Goal: Transaction & Acquisition: Purchase product/service

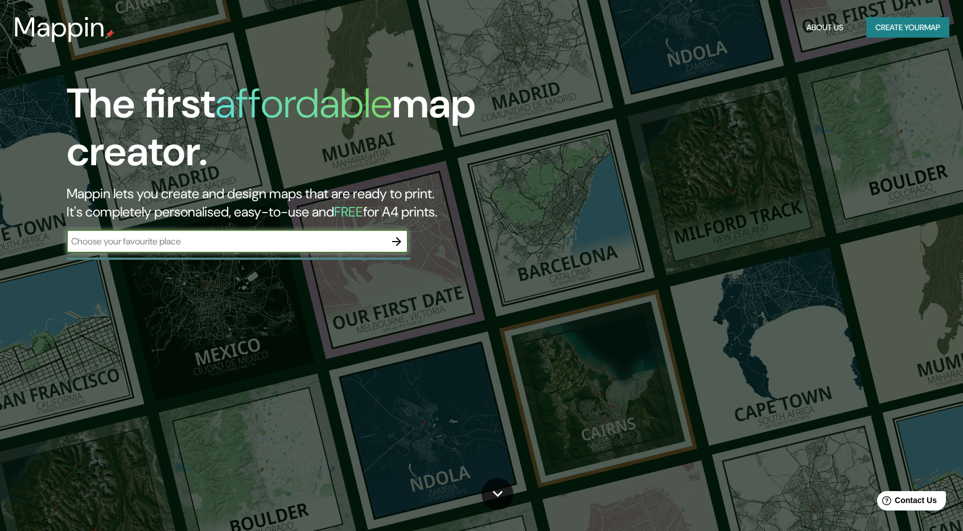
click at [297, 243] on input "text" at bounding box center [226, 241] width 319 height 13
click at [310, 243] on input "cusco [GEOGRAPHIC_DATA]}" at bounding box center [226, 241] width 319 height 13
click at [203, 243] on input "cusco [GEOGRAPHIC_DATA]" at bounding box center [226, 241] width 319 height 13
drag, startPoint x: 198, startPoint y: 240, endPoint x: 68, endPoint y: 242, distance: 129.8
click at [68, 242] on input "cusco [GEOGRAPHIC_DATA]" at bounding box center [226, 241] width 319 height 13
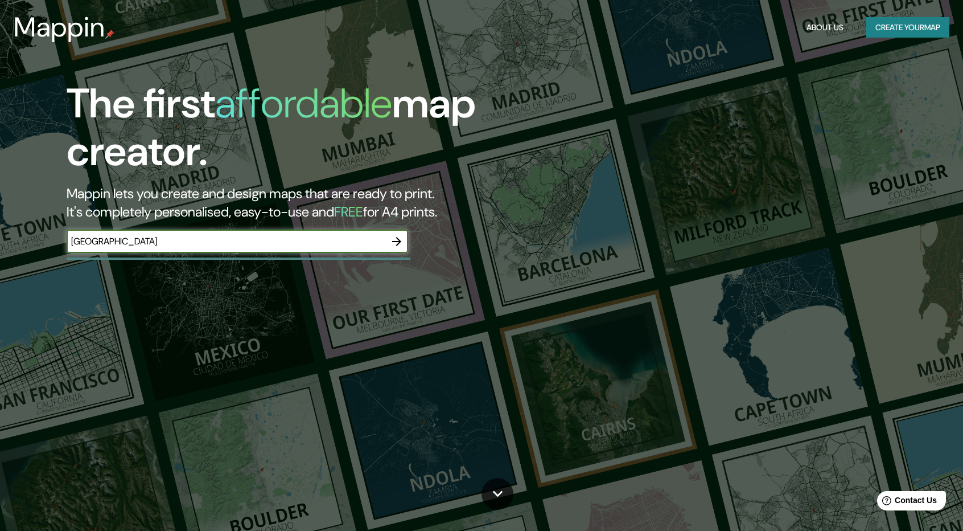
click at [155, 245] on input "[GEOGRAPHIC_DATA]" at bounding box center [226, 241] width 319 height 13
type input "p"
type input "cusco [GEOGRAPHIC_DATA]"
click at [397, 243] on icon "button" at bounding box center [397, 242] width 14 height 14
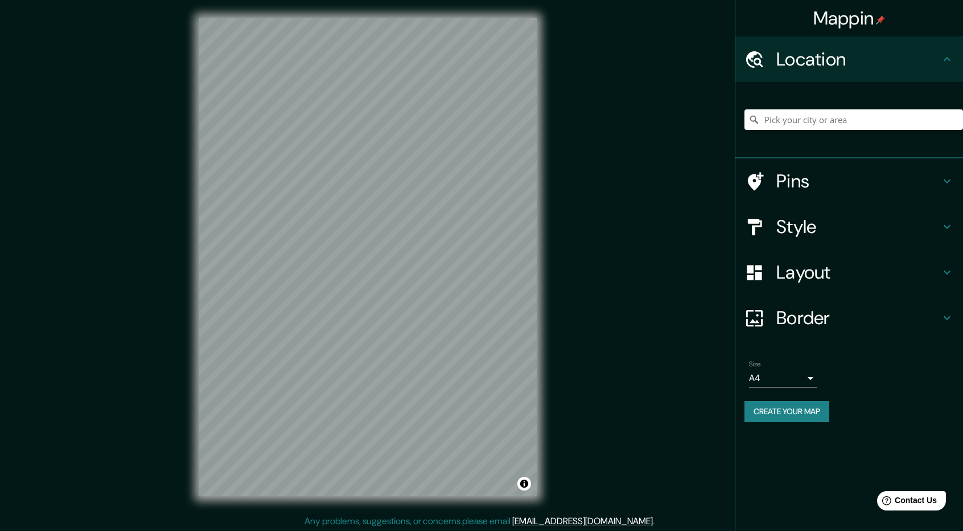
scroll to position [1, 0]
click at [843, 121] on input "Pick your city or area" at bounding box center [854, 119] width 219 height 20
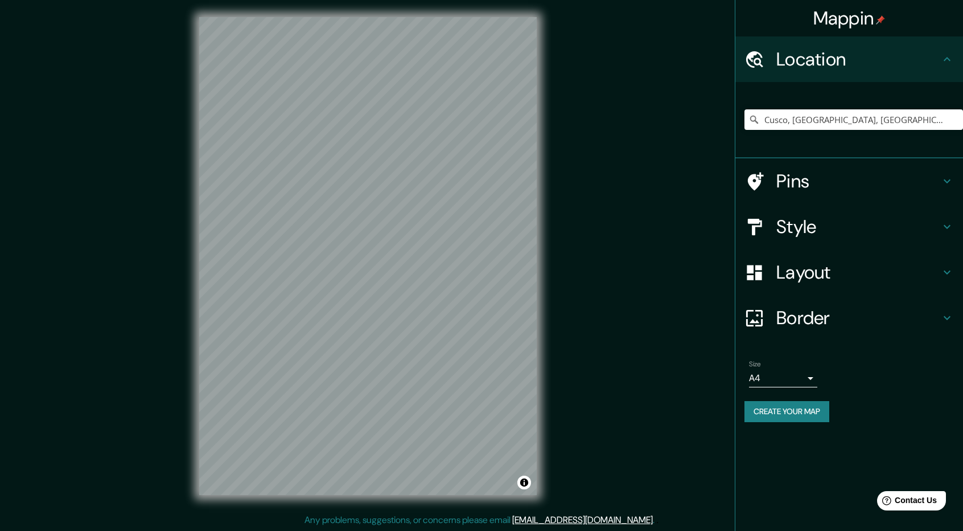
click at [940, 278] on h4 "Layout" at bounding box center [859, 272] width 164 height 23
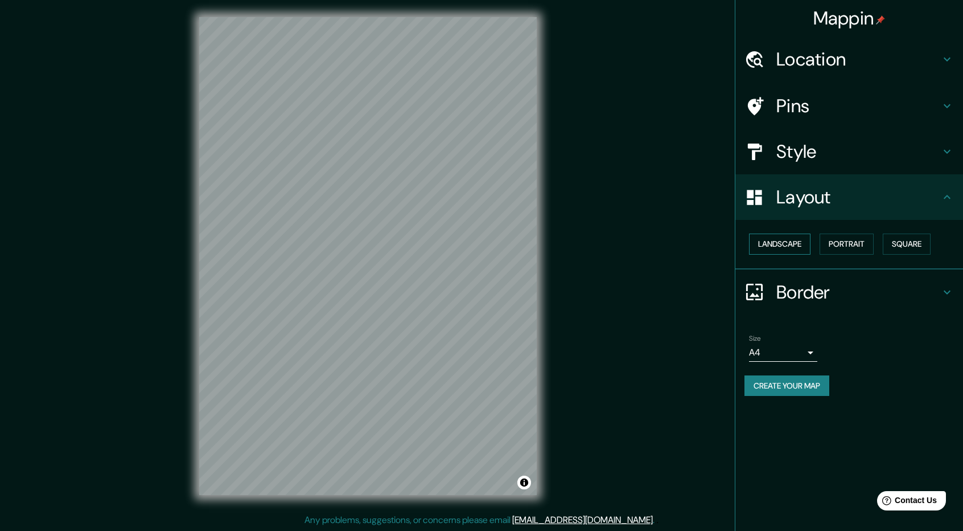
click at [785, 243] on button "Landscape" at bounding box center [779, 243] width 61 height 21
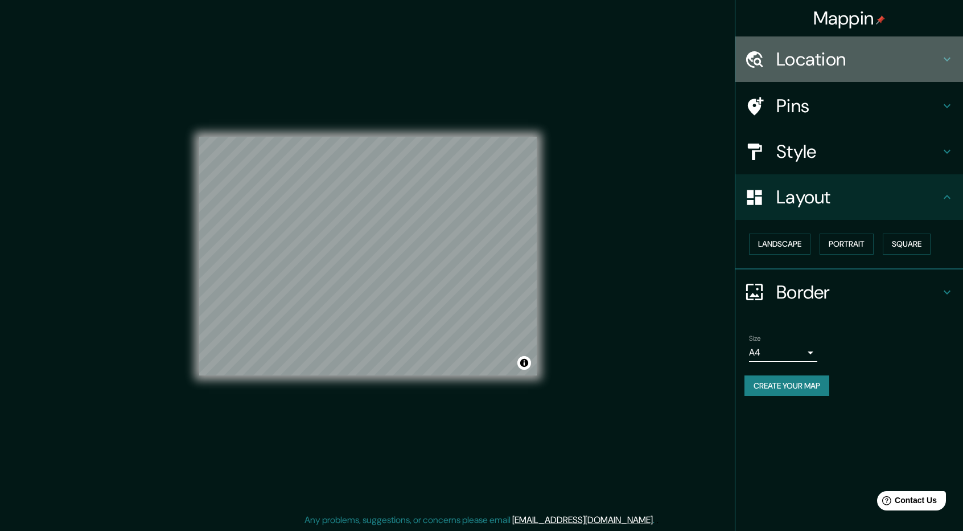
click at [939, 63] on h4 "Location" at bounding box center [859, 59] width 164 height 23
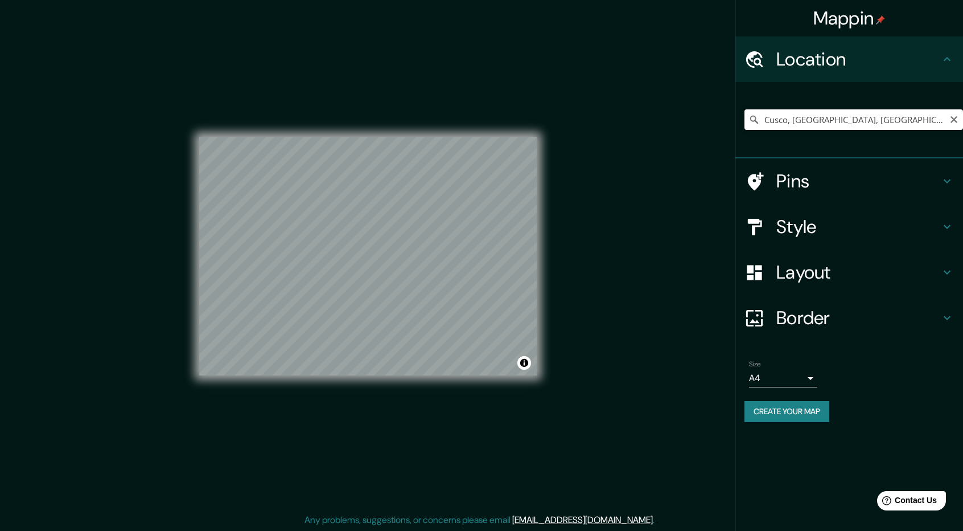
click at [918, 119] on input "Cusco, [GEOGRAPHIC_DATA], [GEOGRAPHIC_DATA]" at bounding box center [854, 119] width 219 height 20
click at [889, 121] on input "Cusco, [GEOGRAPHIC_DATA], [GEOGRAPHIC_DATA]" at bounding box center [854, 119] width 219 height 20
click at [787, 119] on input "Cusco, [GEOGRAPHIC_DATA], [GEOGRAPHIC_DATA]" at bounding box center [854, 119] width 219 height 20
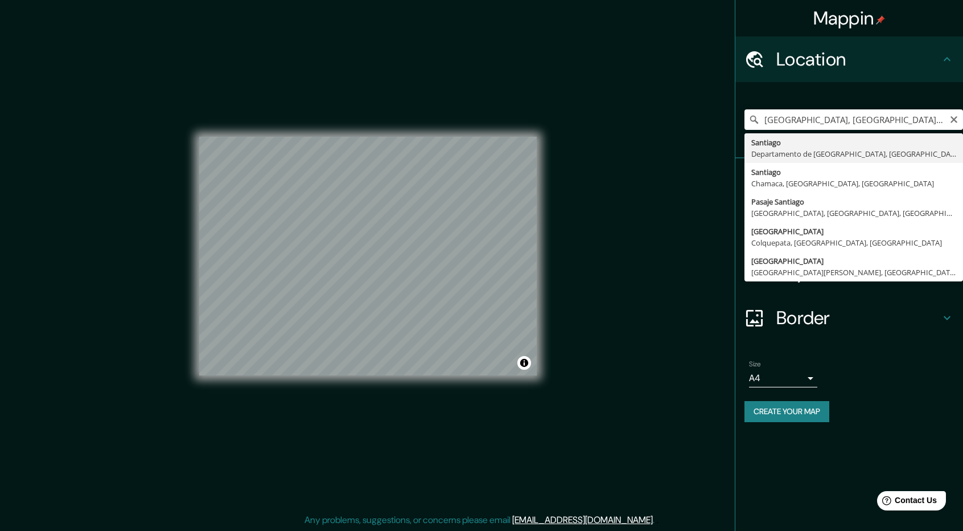
type input "[GEOGRAPHIC_DATA], [GEOGRAPHIC_DATA], [GEOGRAPHIC_DATA]"
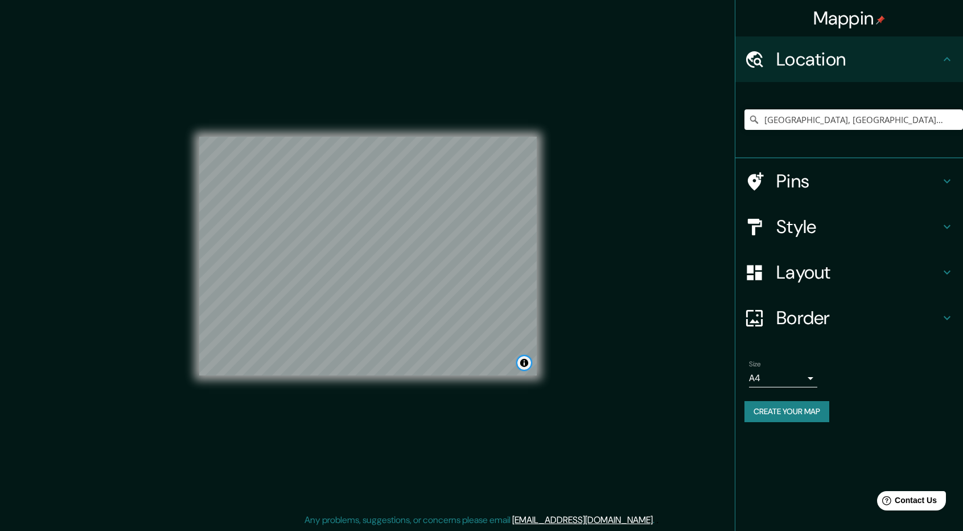
click at [526, 359] on button "Toggle attribution" at bounding box center [525, 363] width 14 height 14
